Goal: Task Accomplishment & Management: Manage account settings

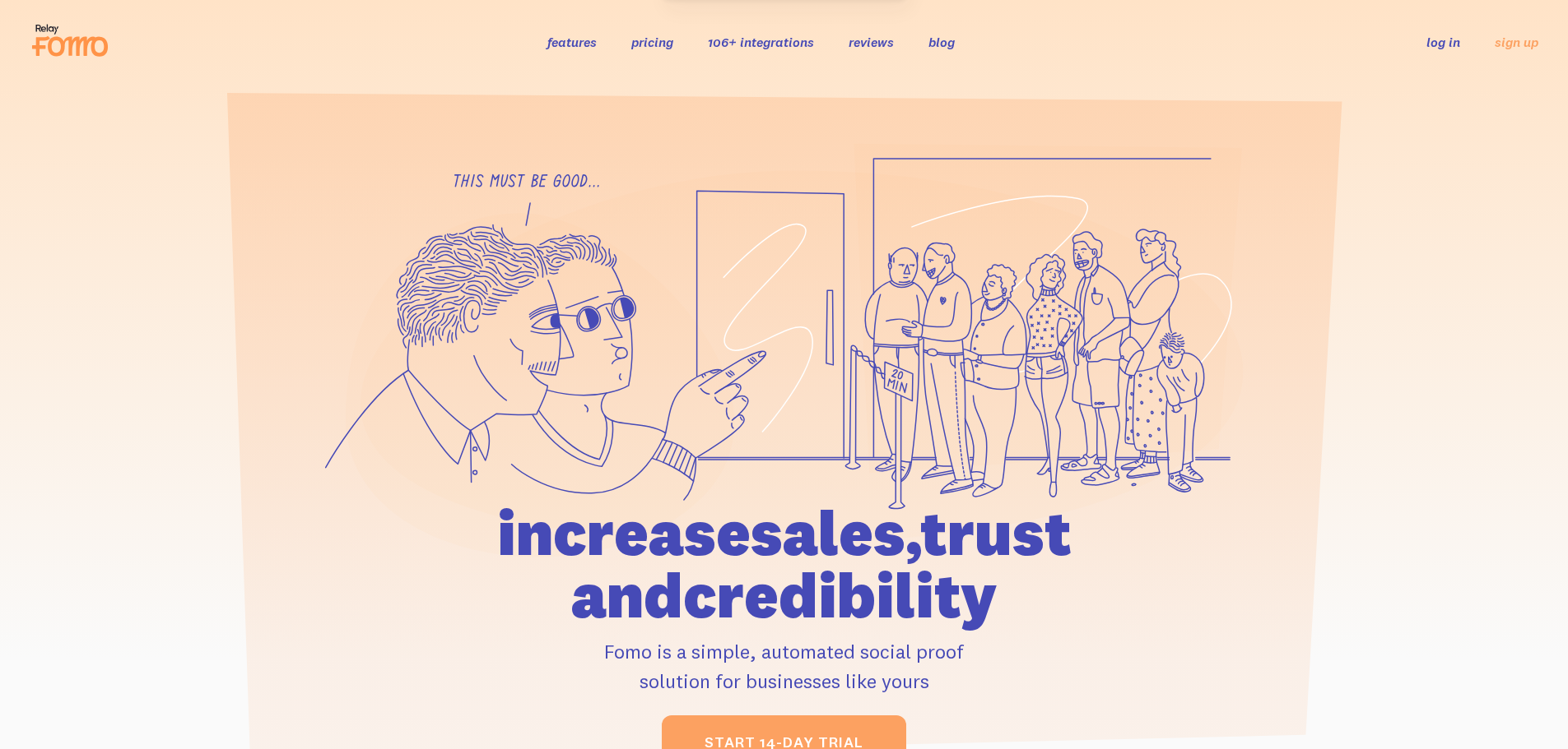
click at [1432, 33] on li "log in" at bounding box center [1443, 41] width 34 height 19
click at [1441, 41] on link "log in" at bounding box center [1443, 41] width 34 height 16
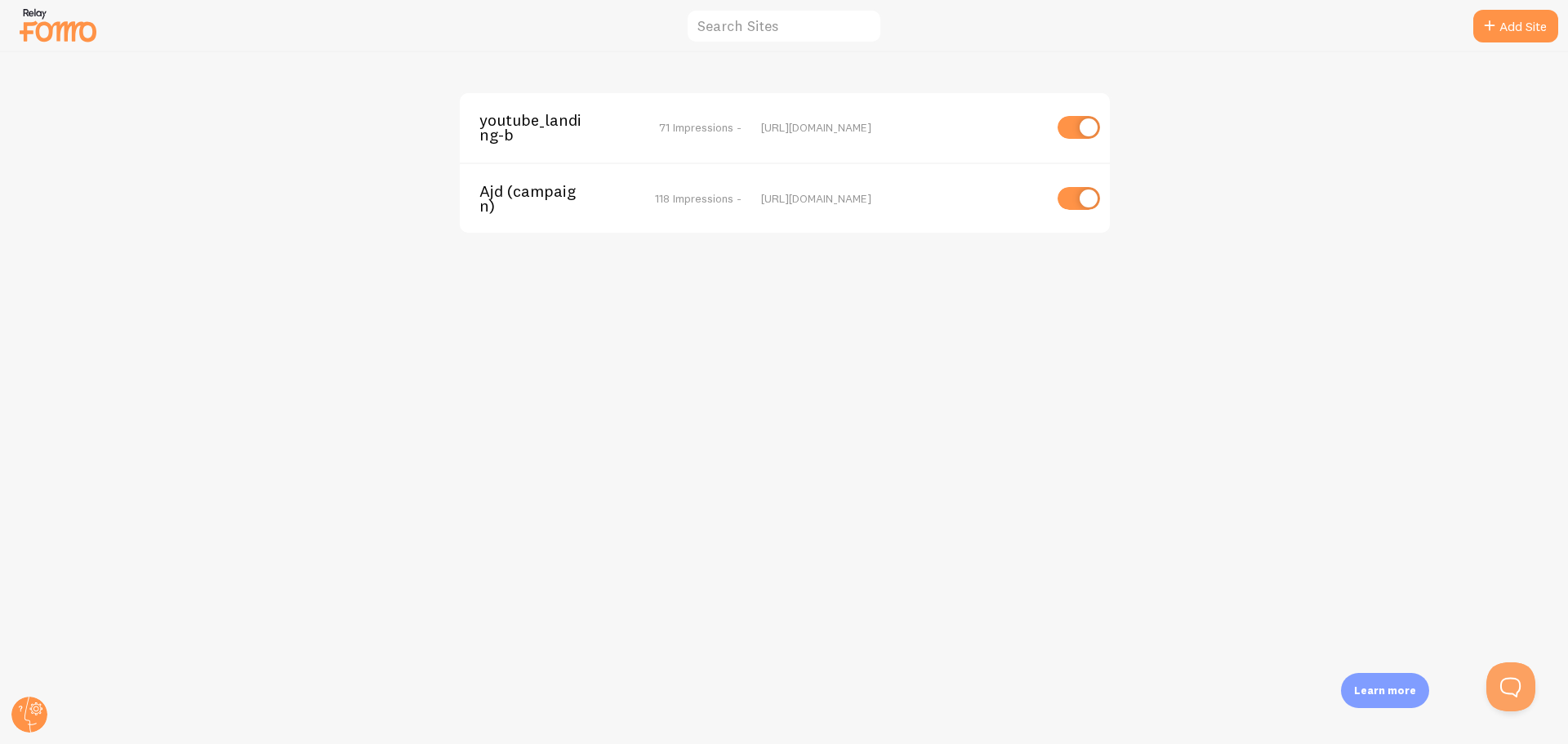
click at [542, 119] on span "youtube_landing-b" at bounding box center [545, 127] width 131 height 30
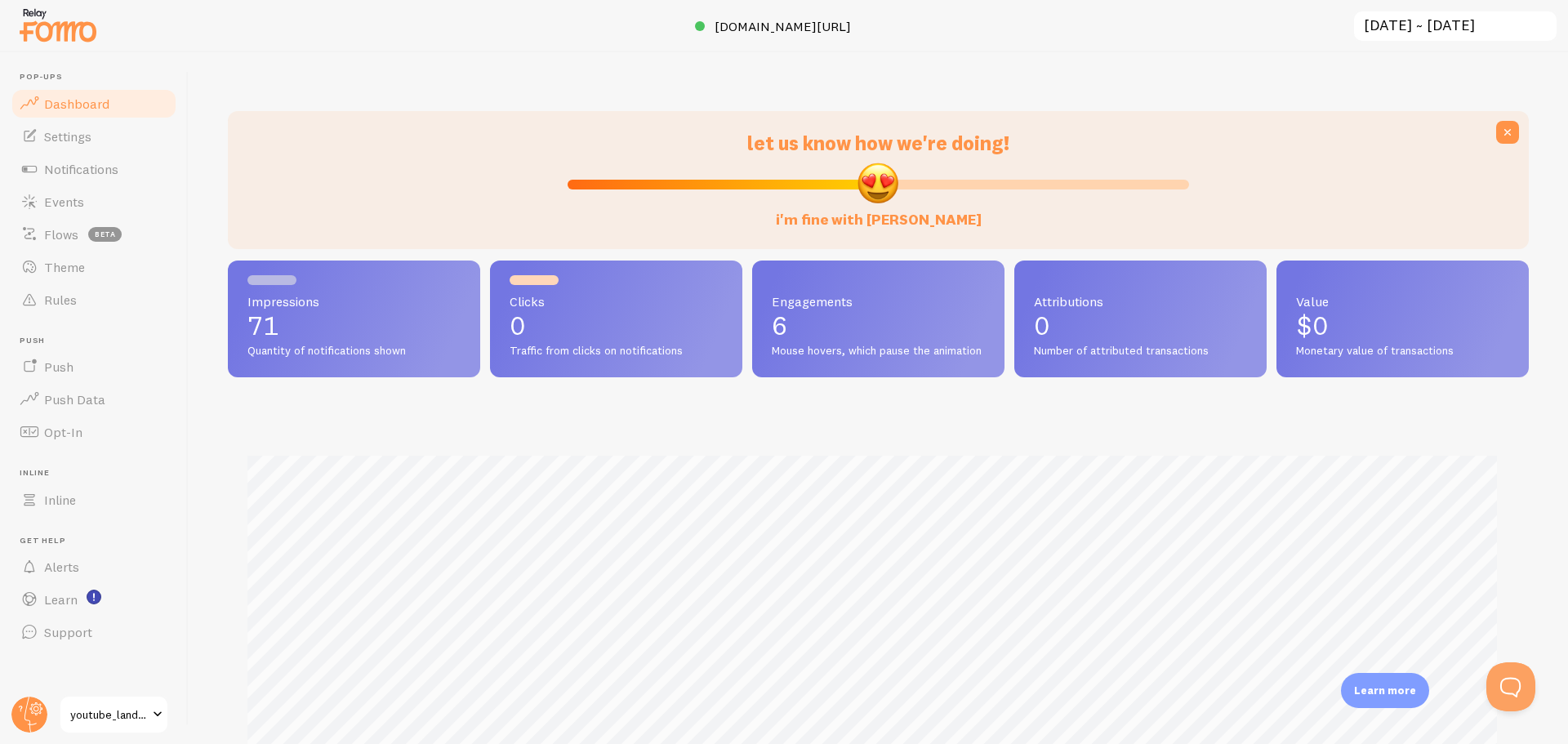
scroll to position [429, 1288]
click at [568, 99] on div "let us know how we're doing! i'm fine with Fomo Impressions 71 Quantity of noti…" at bounding box center [878, 398] width 1379 height 692
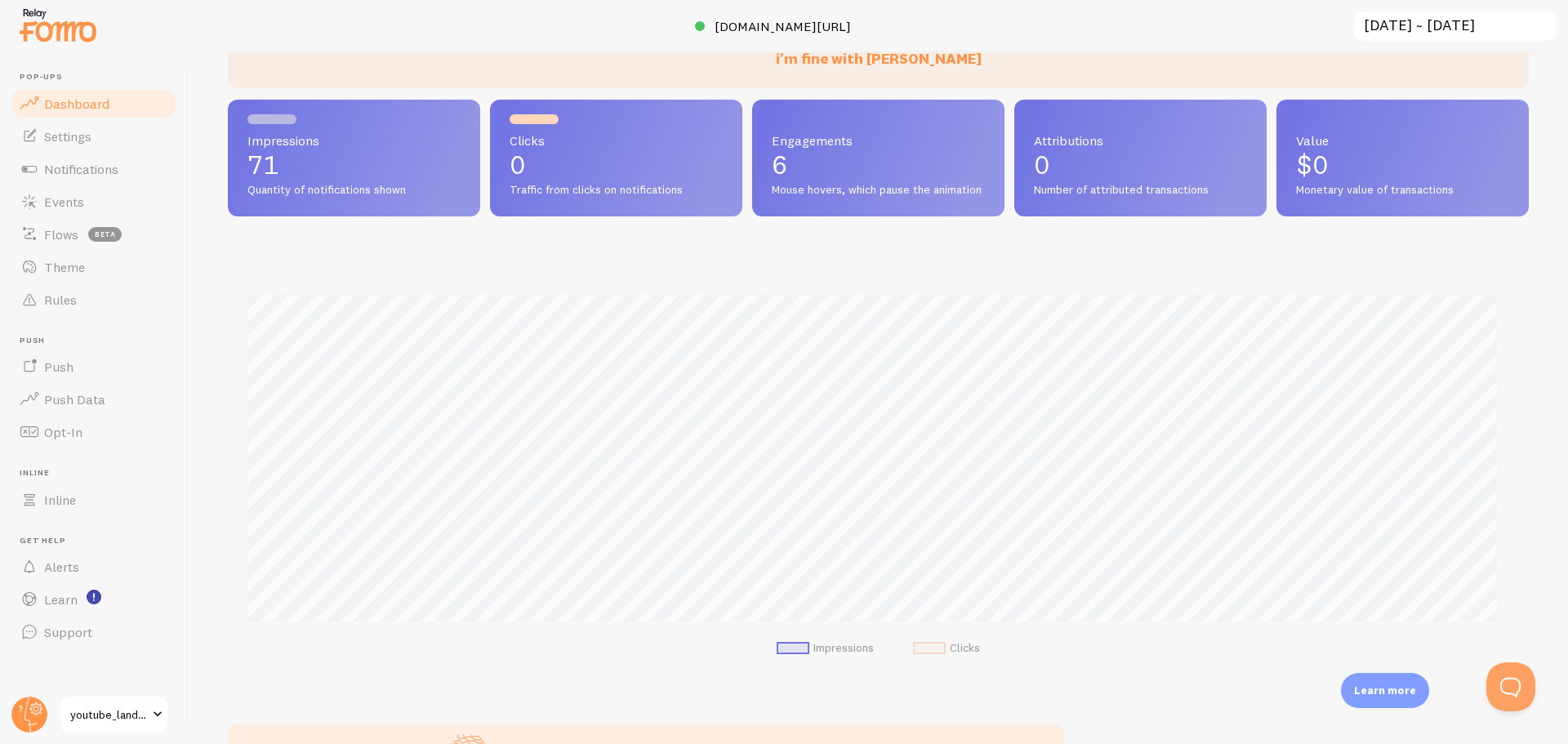
scroll to position [155, 0]
